Goal: Task Accomplishment & Management: Use online tool/utility

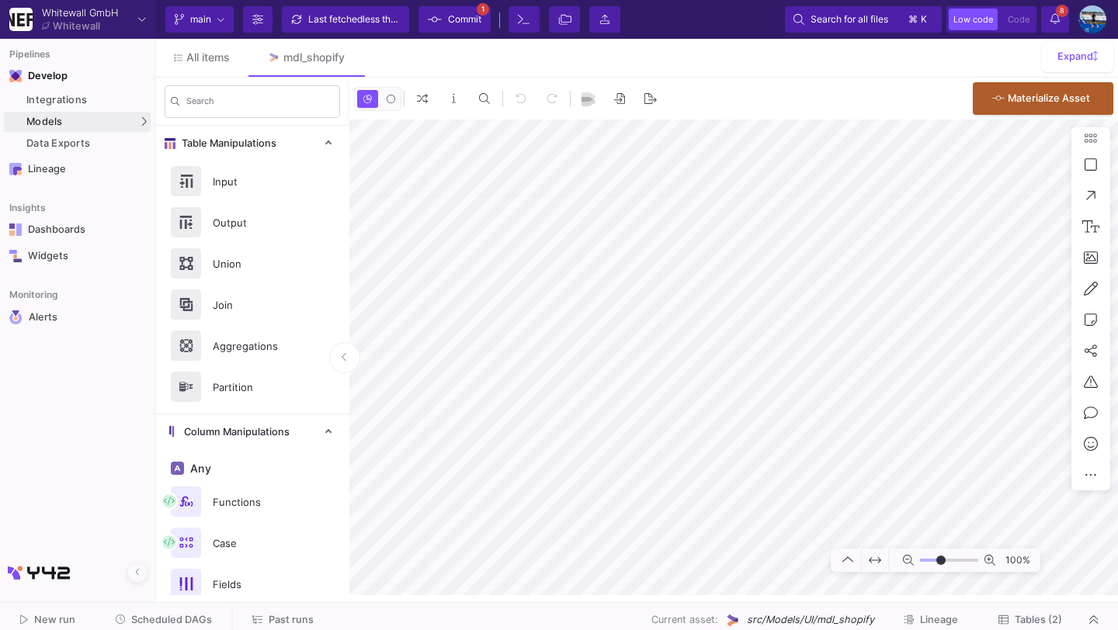
type input "-10"
click at [168, 627] on button "Scheduled DAGs" at bounding box center [164, 621] width 134 height 24
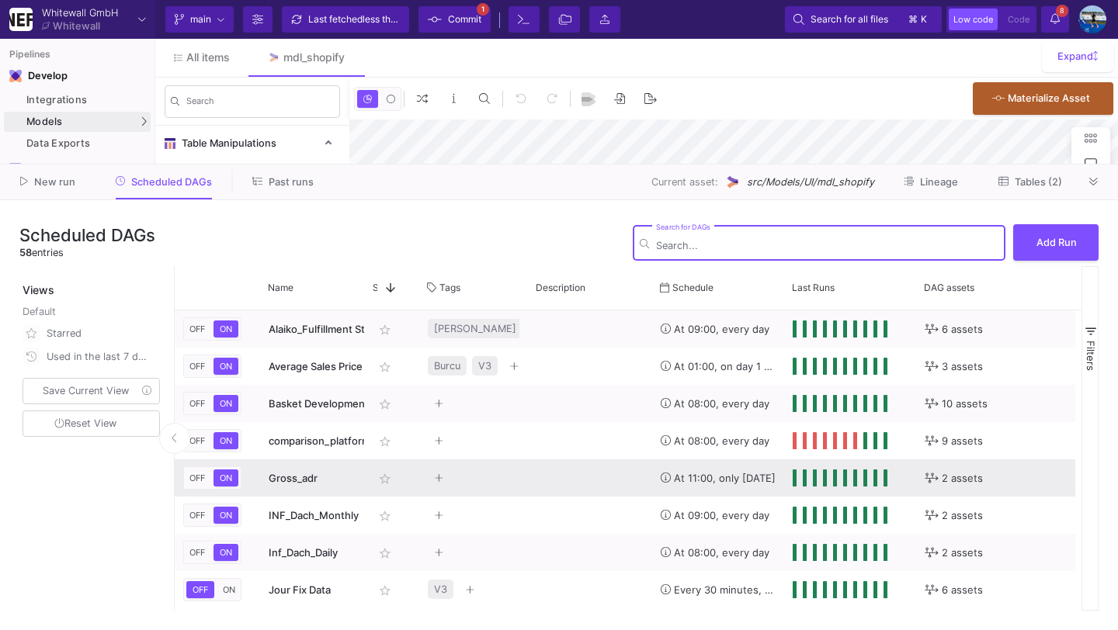
type input "-10"
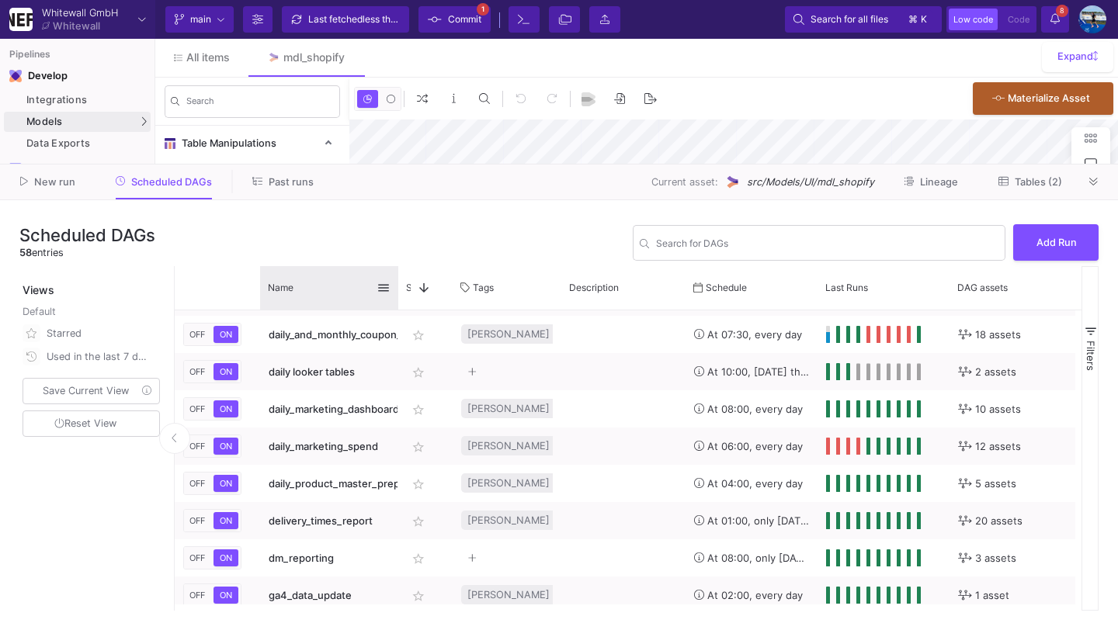
drag, startPoint x: 363, startPoint y: 289, endPoint x: 402, endPoint y: 290, distance: 38.8
click at [401, 291] on div at bounding box center [398, 287] width 6 height 43
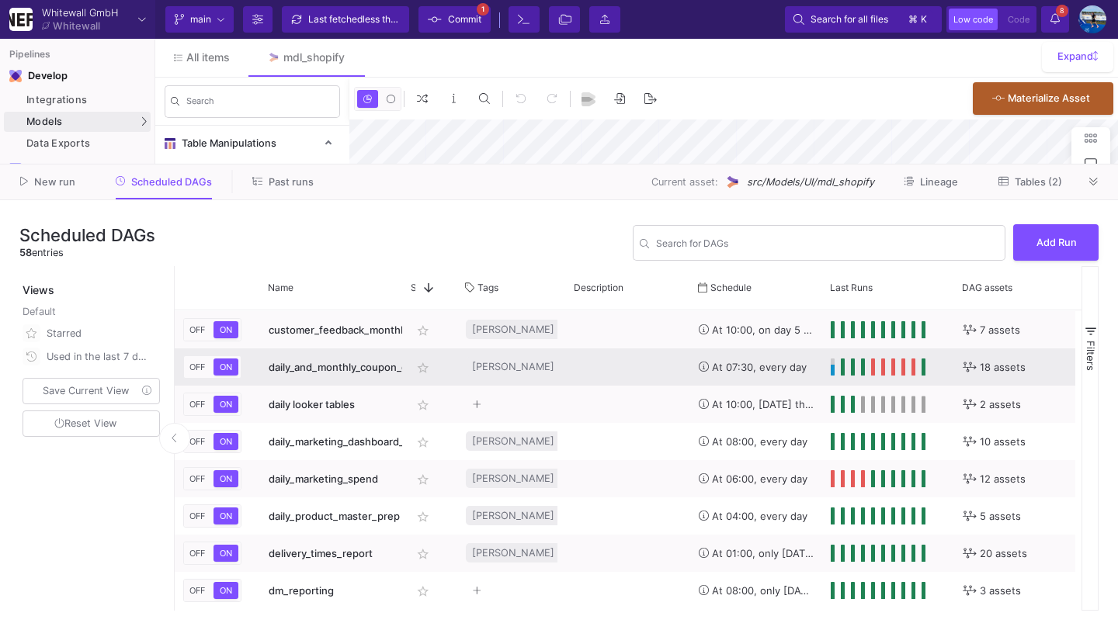
click at [352, 372] on span "daily_and_monthly_coupon_data_export" at bounding box center [364, 367] width 190 height 12
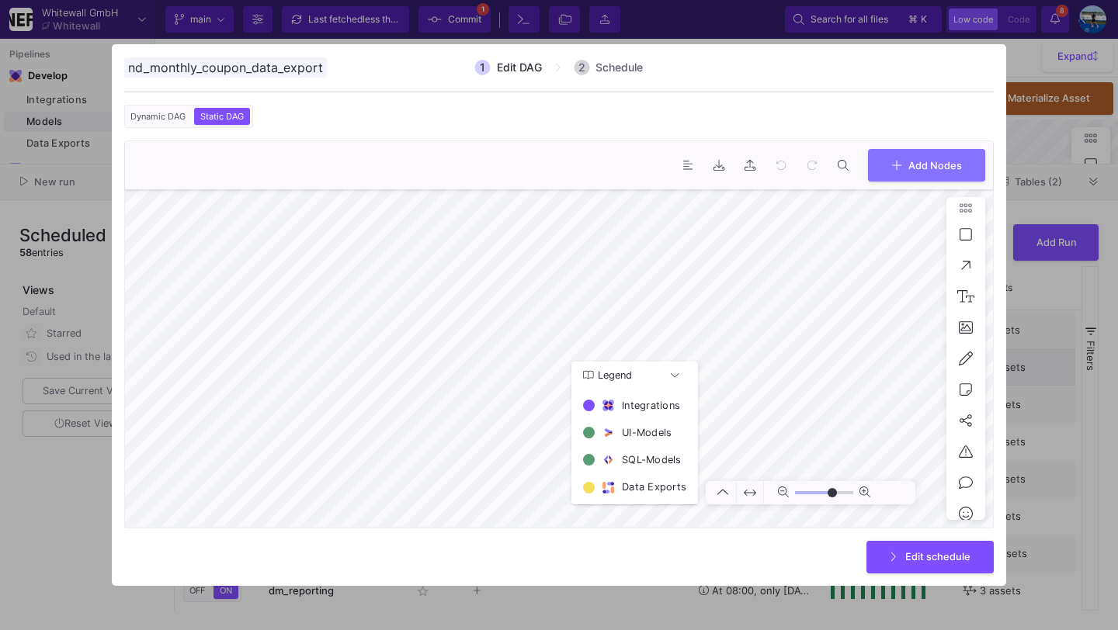
type input "0"
click at [1060, 352] on div at bounding box center [559, 315] width 1118 height 630
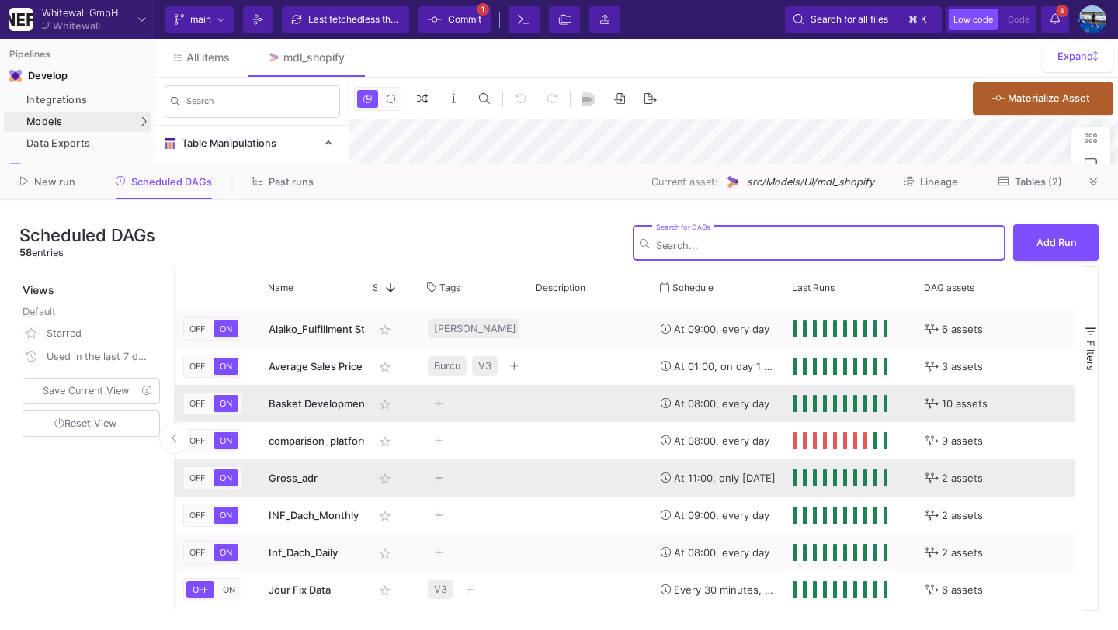
type input "-10"
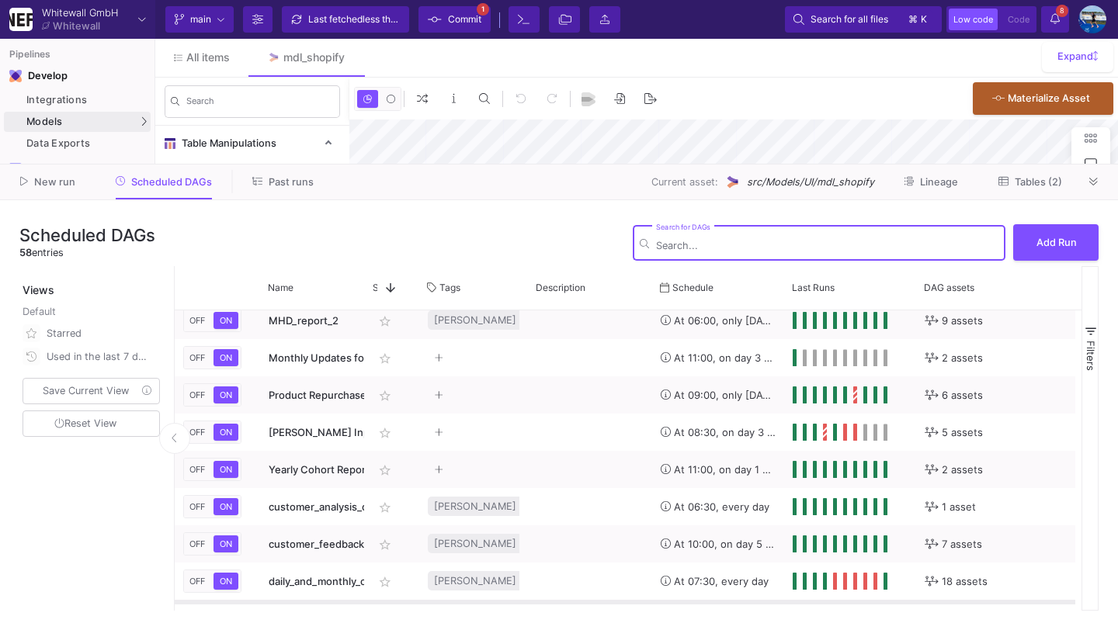
scroll to position [502, 0]
